Goal: Information Seeking & Learning: Learn about a topic

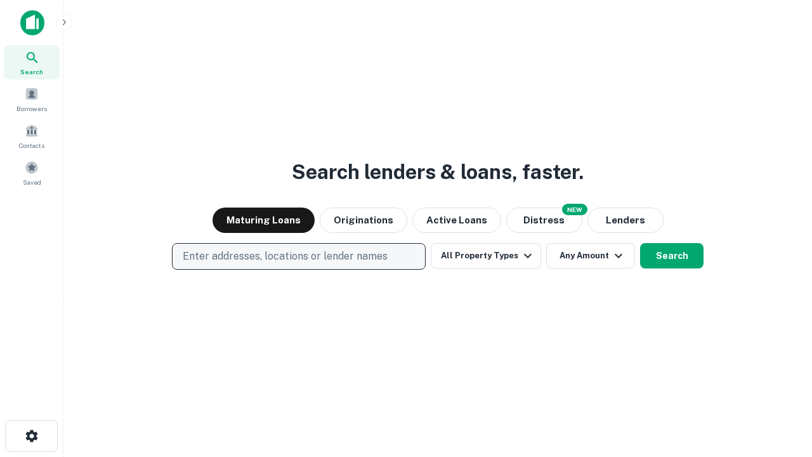
click at [298, 256] on p "Enter addresses, locations or lender names" at bounding box center [285, 256] width 205 height 15
type input "**********"
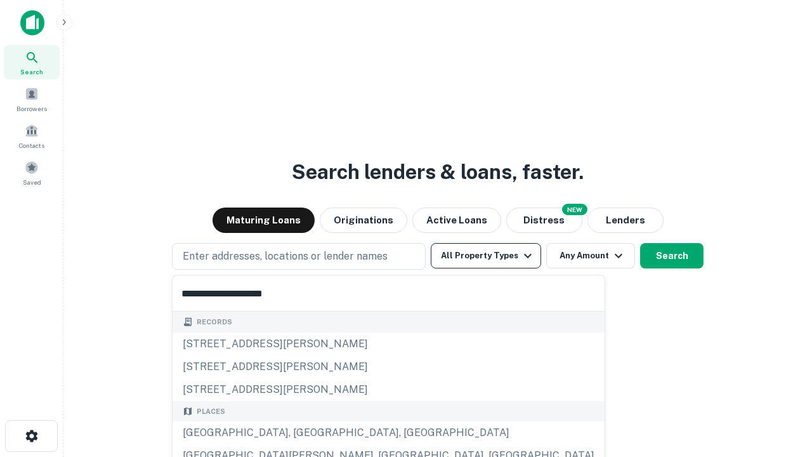
click at [303, 433] on div "Santa Monica, CA, USA" at bounding box center [389, 432] width 432 height 23
click at [486, 256] on button "All Property Types" at bounding box center [486, 255] width 110 height 25
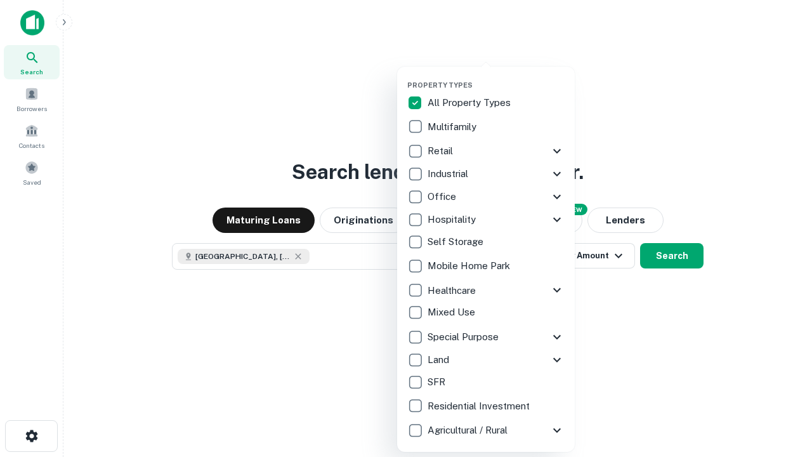
click at [496, 77] on button "button" at bounding box center [496, 77] width 178 height 1
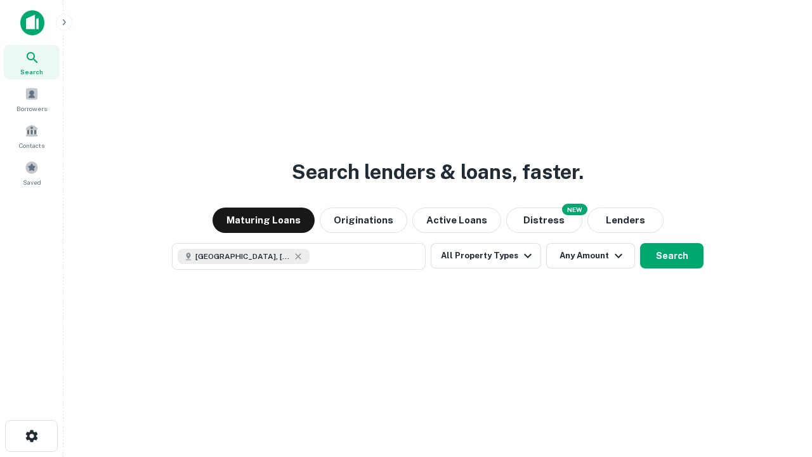
scroll to position [20, 0]
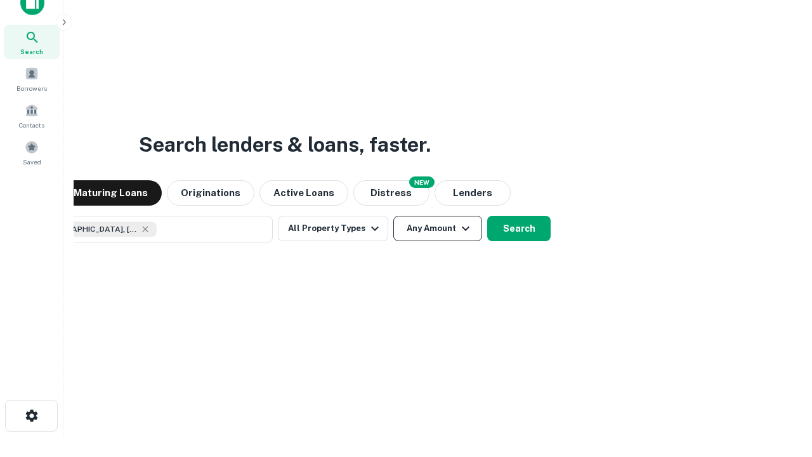
click at [393, 216] on button "Any Amount" at bounding box center [437, 228] width 89 height 25
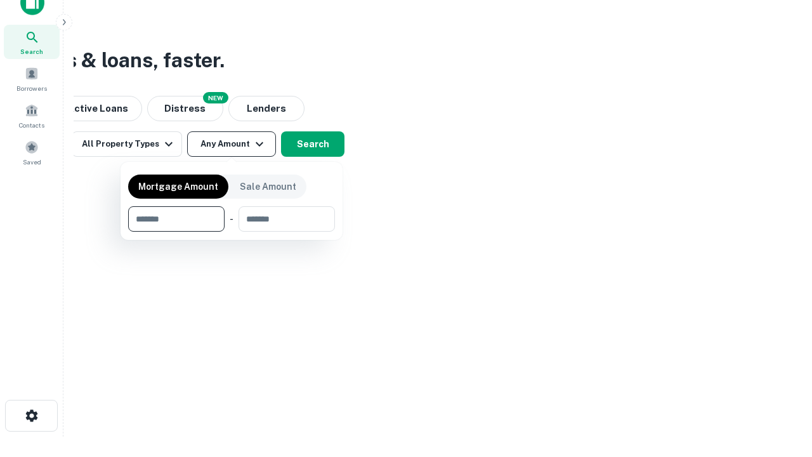
type input "*******"
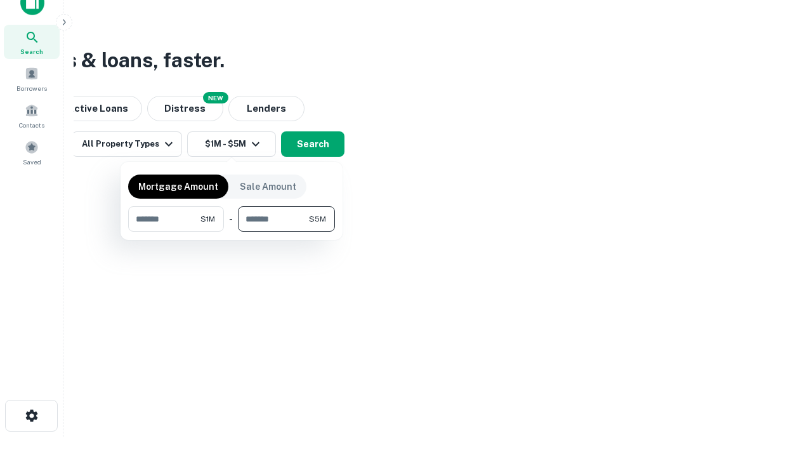
type input "*******"
click at [232, 232] on button "button" at bounding box center [231, 232] width 207 height 1
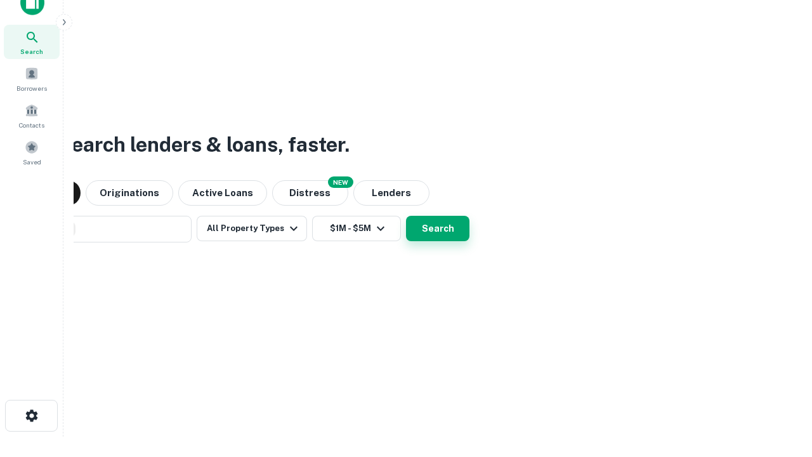
click at [406, 216] on button "Search" at bounding box center [437, 228] width 63 height 25
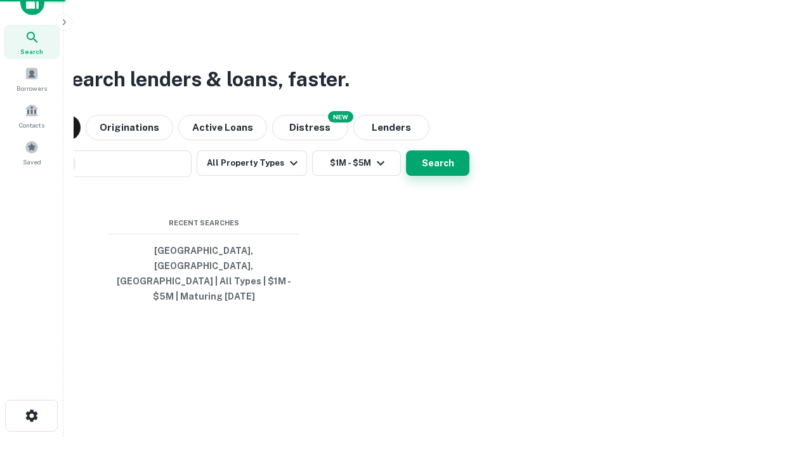
scroll to position [41, 359]
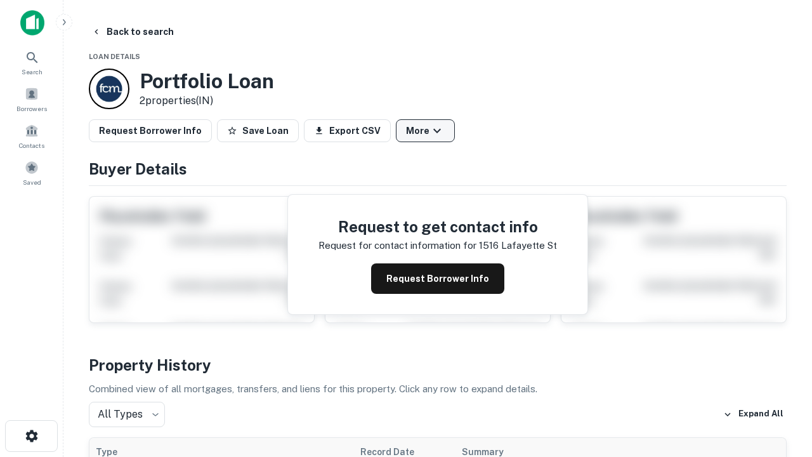
click at [425, 131] on button "More" at bounding box center [425, 130] width 59 height 23
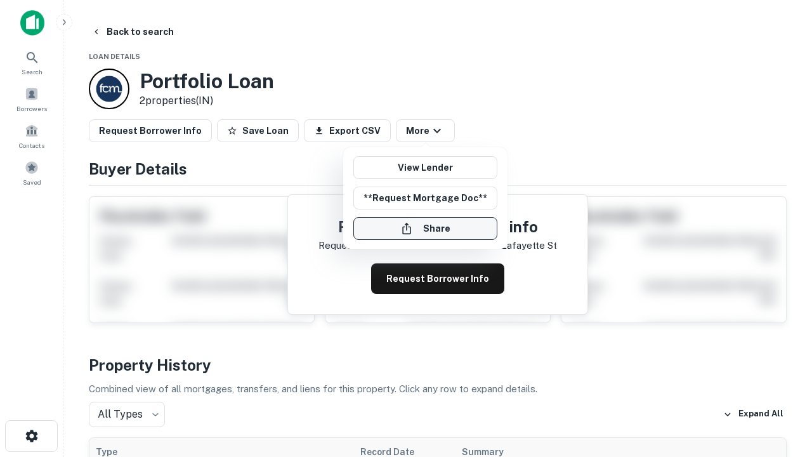
click at [425, 228] on button "Share" at bounding box center [425, 228] width 144 height 23
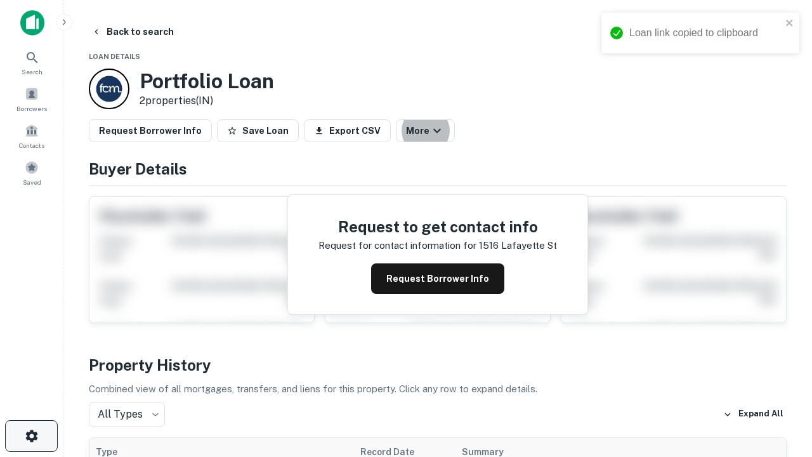
click at [31, 436] on icon "button" at bounding box center [31, 435] width 15 height 15
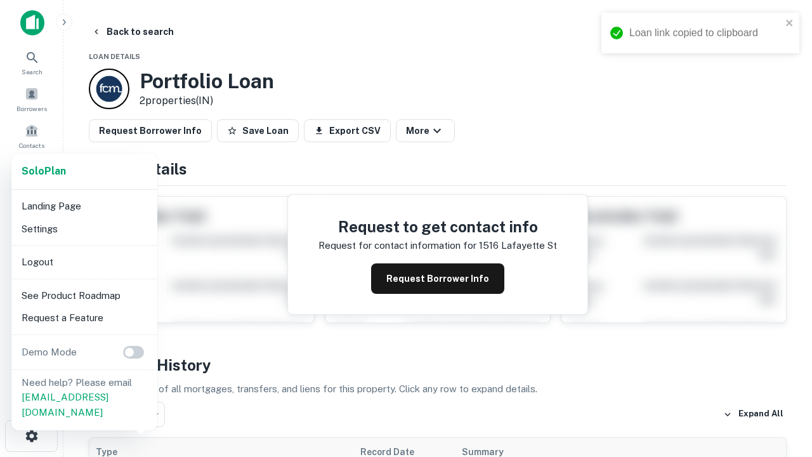
click at [84, 261] on li "Logout" at bounding box center [84, 262] width 136 height 23
